Goal: Information Seeking & Learning: Learn about a topic

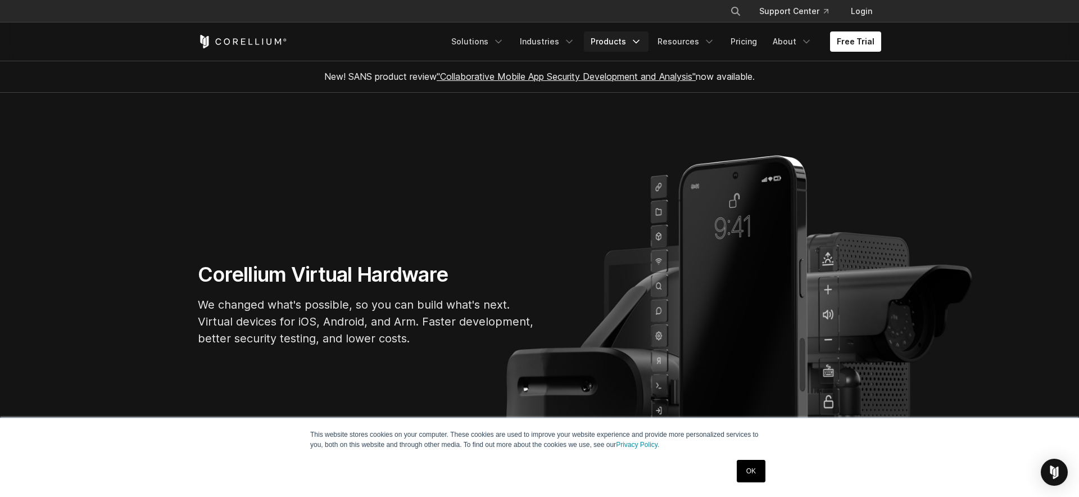
click at [636, 39] on link "Products" at bounding box center [616, 41] width 65 height 20
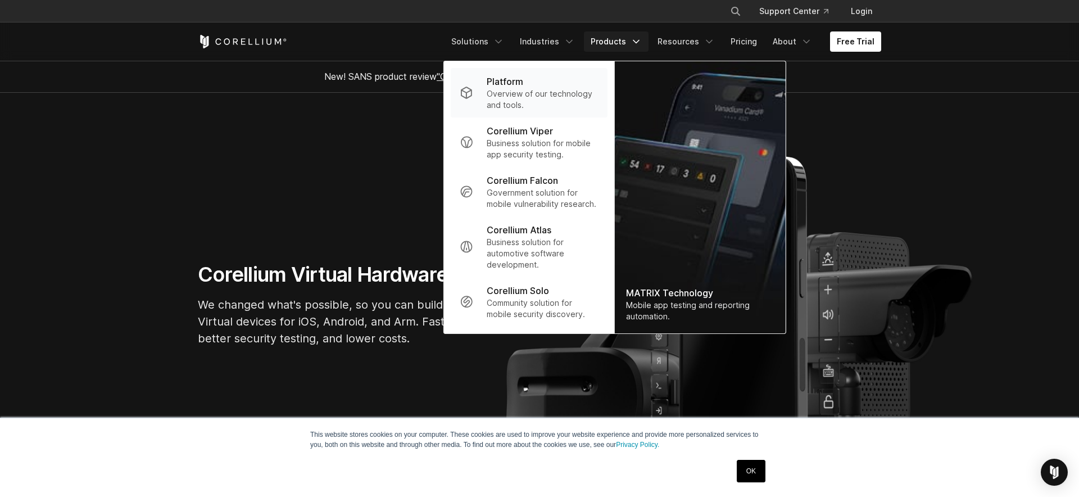
click at [538, 77] on div "Platform" at bounding box center [543, 81] width 112 height 13
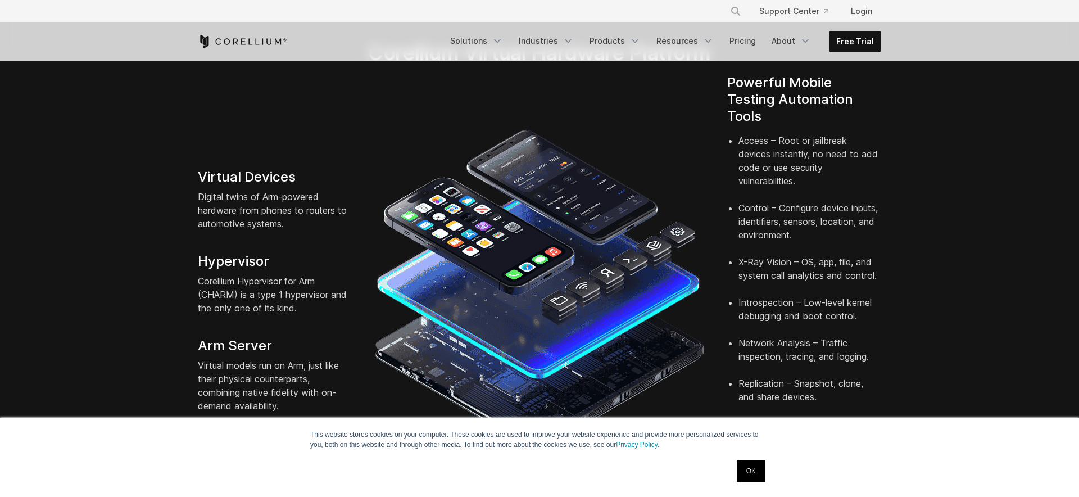
scroll to position [253, 0]
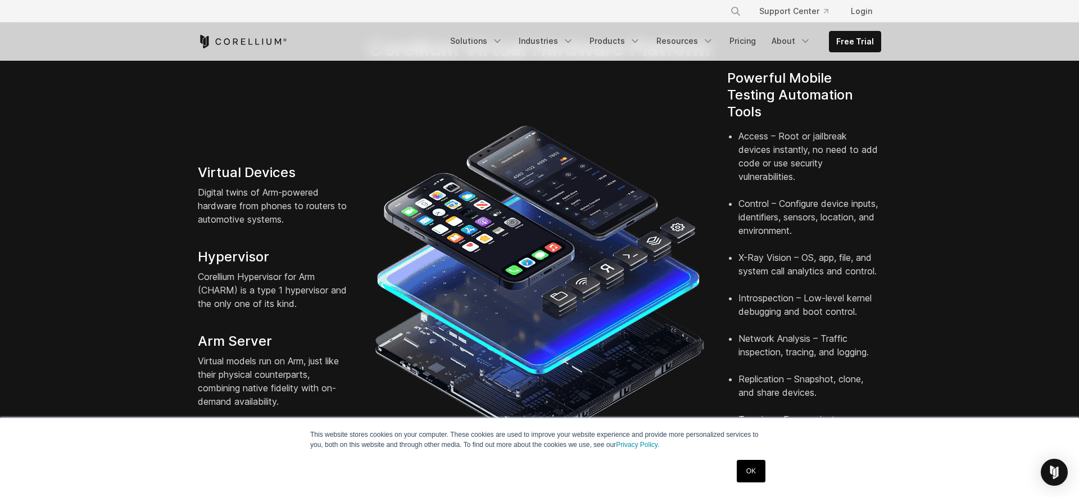
click at [760, 470] on link "OK" at bounding box center [751, 471] width 29 height 22
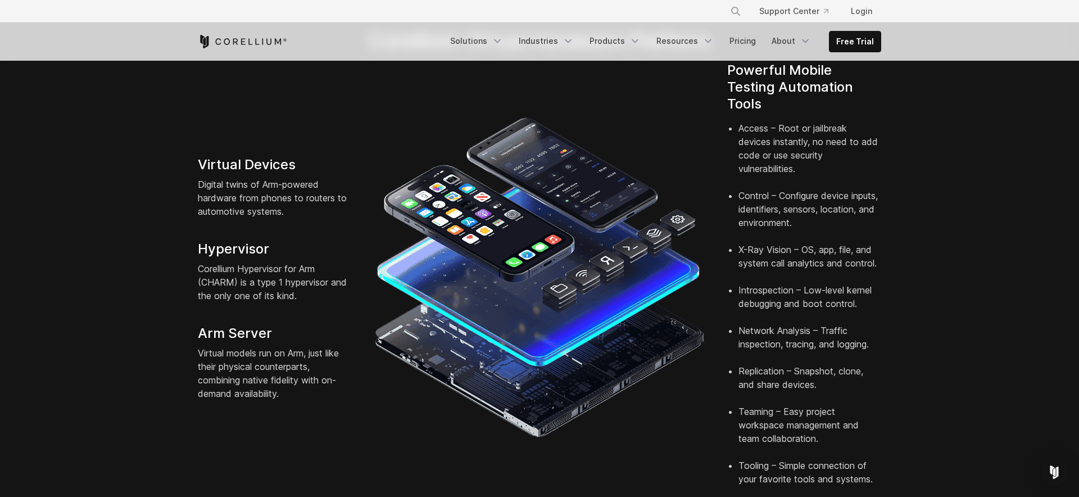
scroll to position [262, 0]
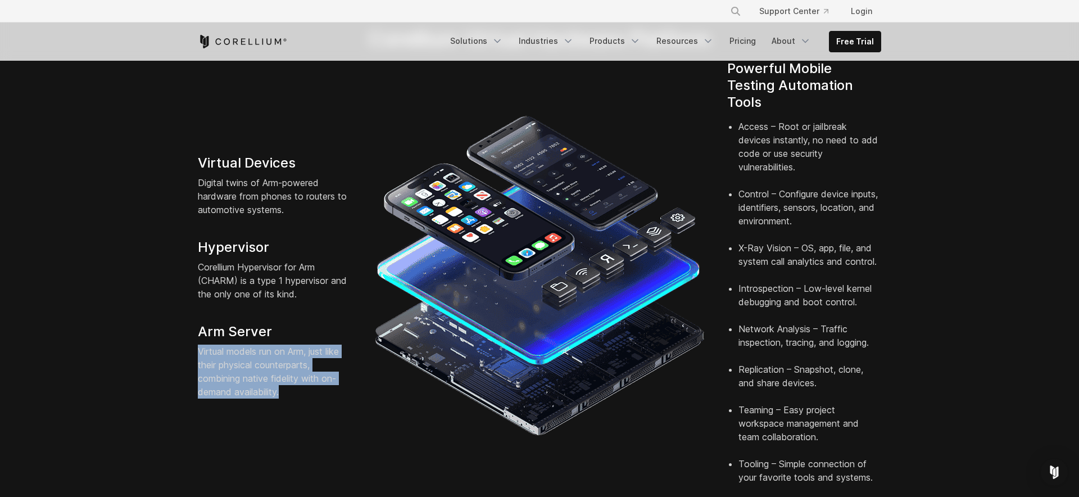
drag, startPoint x: 287, startPoint y: 380, endPoint x: 193, endPoint y: 327, distance: 107.5
click at [193, 327] on div "Virtual Devices Digital twins of Arm-powered hardware from phones to routers to…" at bounding box center [275, 277] width 176 height 244
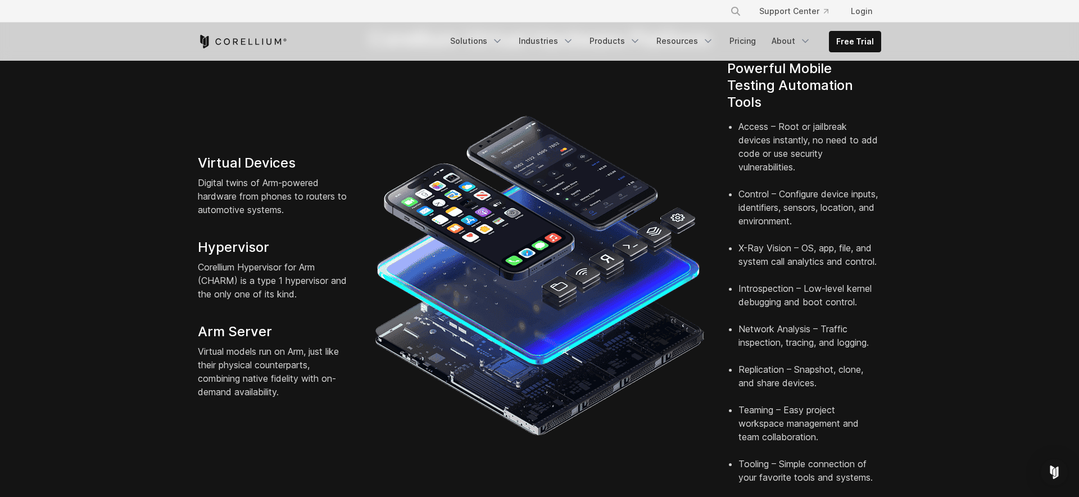
click at [897, 298] on section "Corellium Virtual Hardware Platform Virtual Devices Digital twins of Arm-powere…" at bounding box center [539, 259] width 1079 height 538
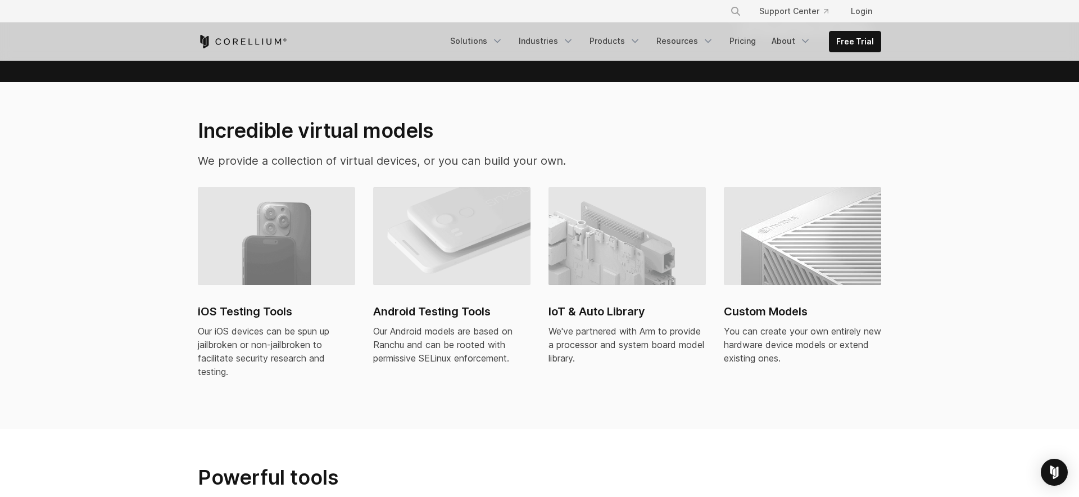
scroll to position [723, 0]
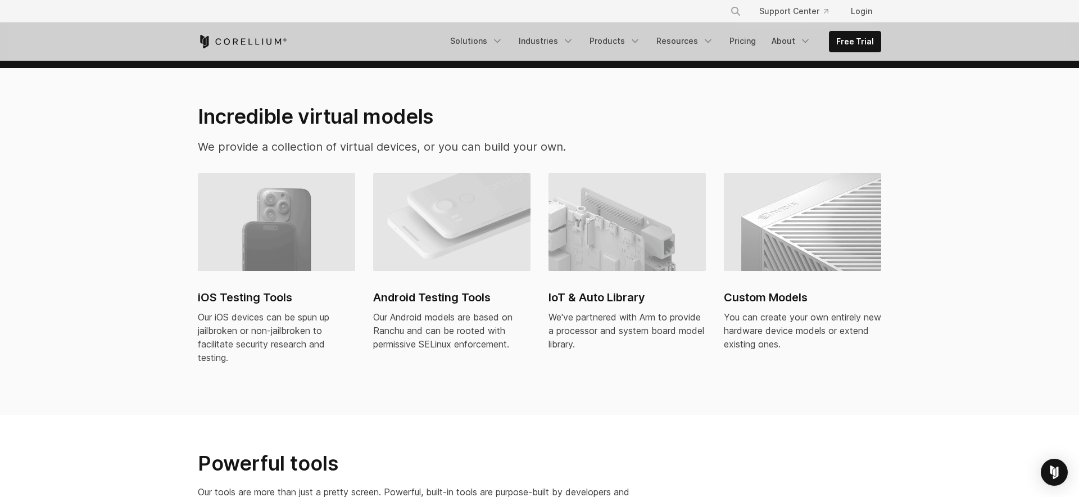
click at [776, 289] on h2 "Custom Models" at bounding box center [802, 297] width 157 height 17
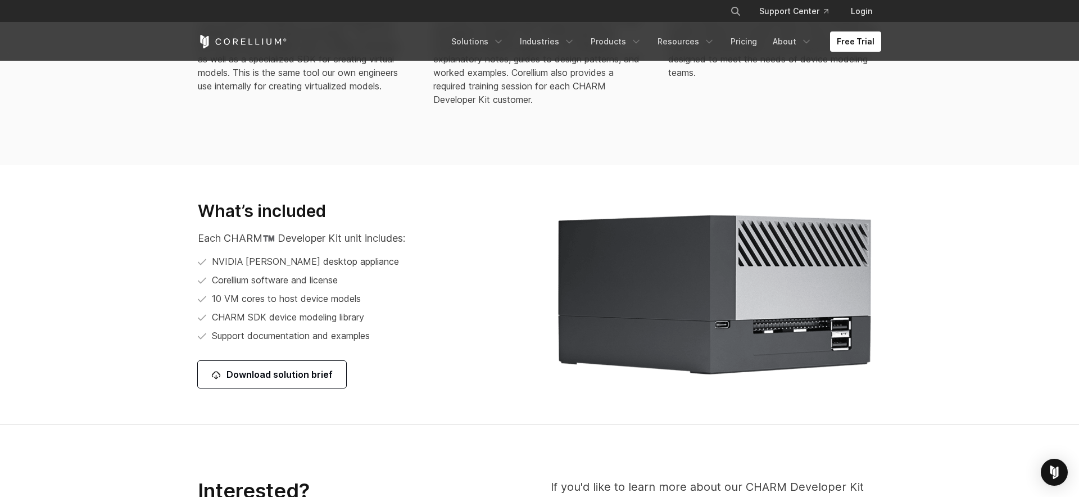
scroll to position [1312, 0]
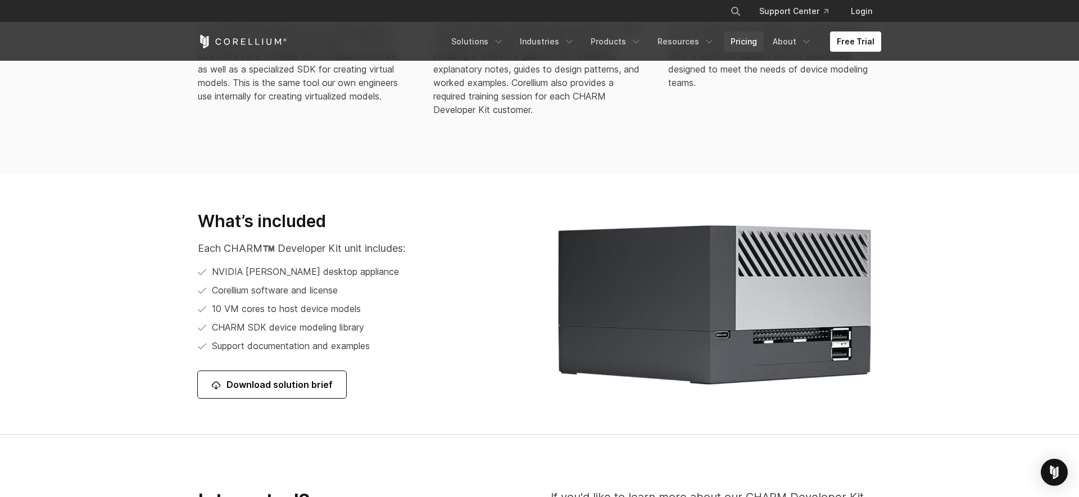
click at [742, 41] on link "Pricing" at bounding box center [744, 41] width 40 height 20
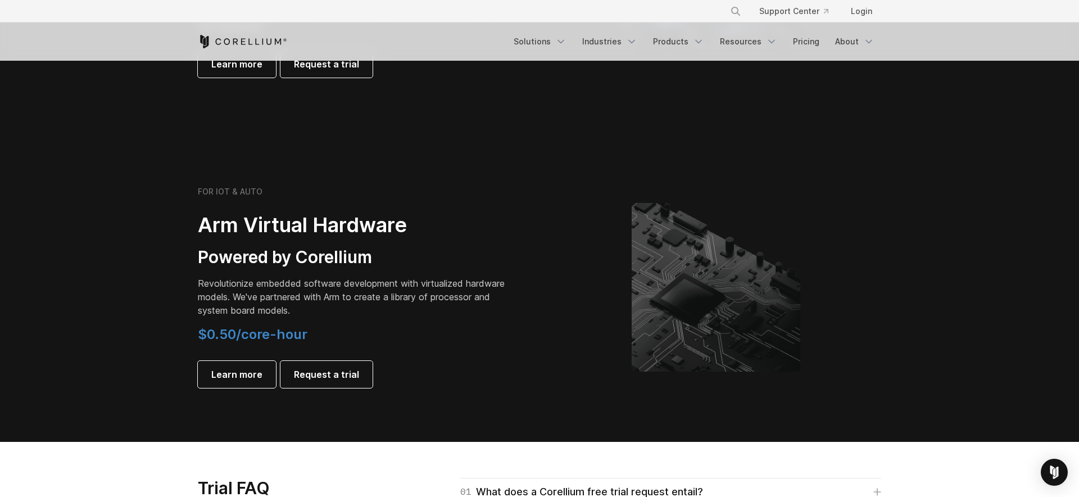
scroll to position [1217, 0]
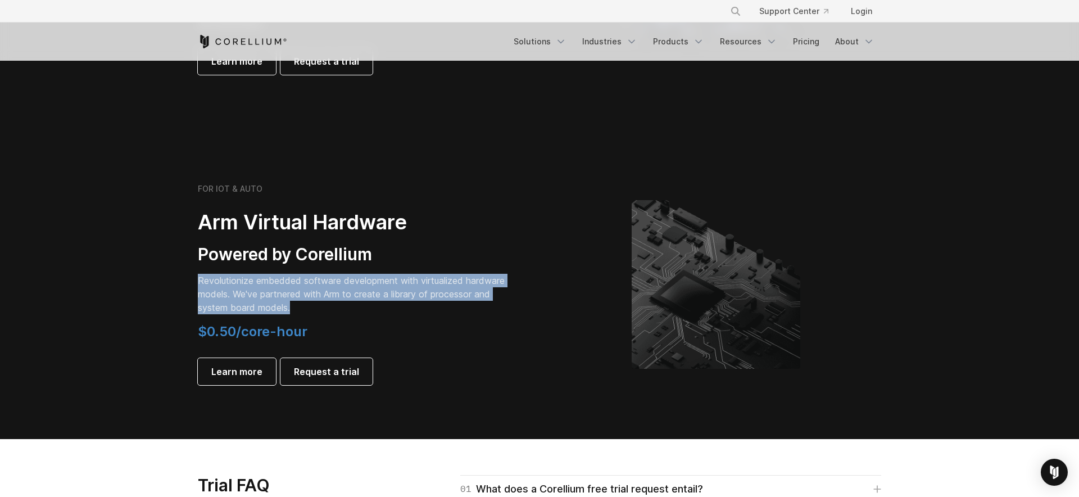
drag, startPoint x: 306, startPoint y: 302, endPoint x: 184, endPoint y: 286, distance: 123.1
click at [184, 286] on section "FOR IOT & AUTO Arm Virtual Hardware Powered by Corellium Revolutionize embedded…" at bounding box center [539, 293] width 1079 height 291
click at [322, 309] on p "Revolutionize embedded software development with virtualized hardware models. W…" at bounding box center [355, 294] width 315 height 40
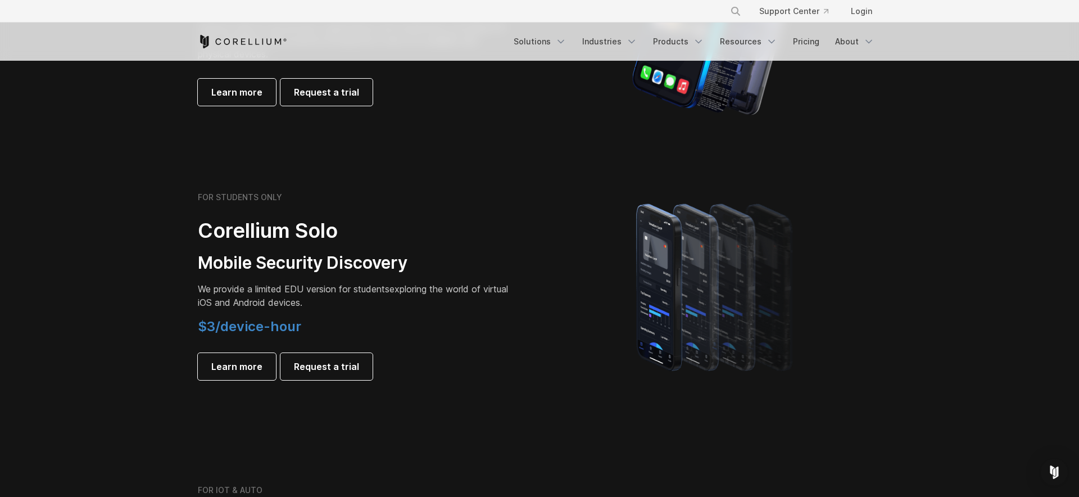
scroll to position [677, 0]
